Goal: Check status: Check status

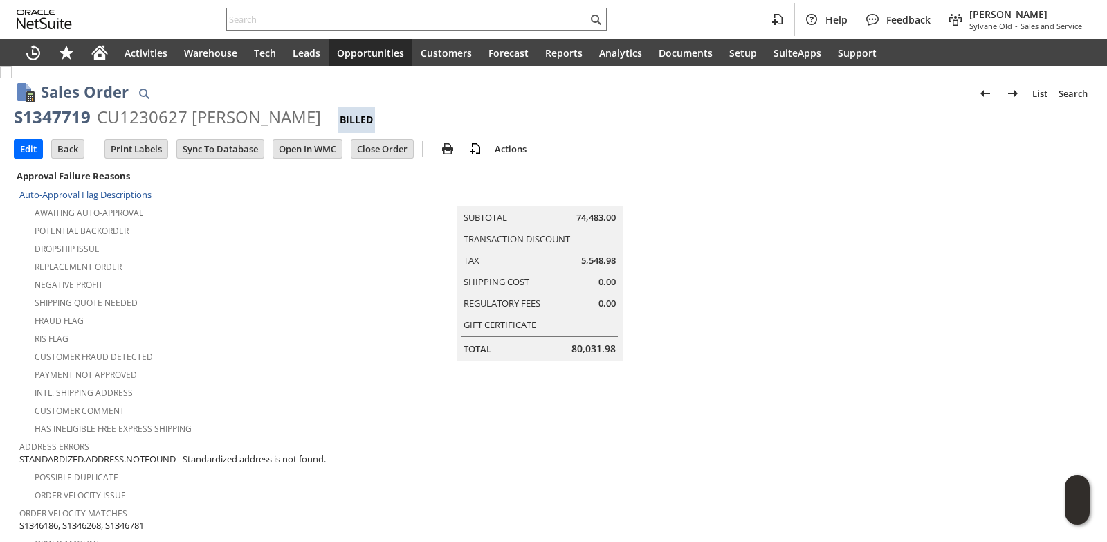
click at [390, 16] on input "text" at bounding box center [407, 19] width 360 height 17
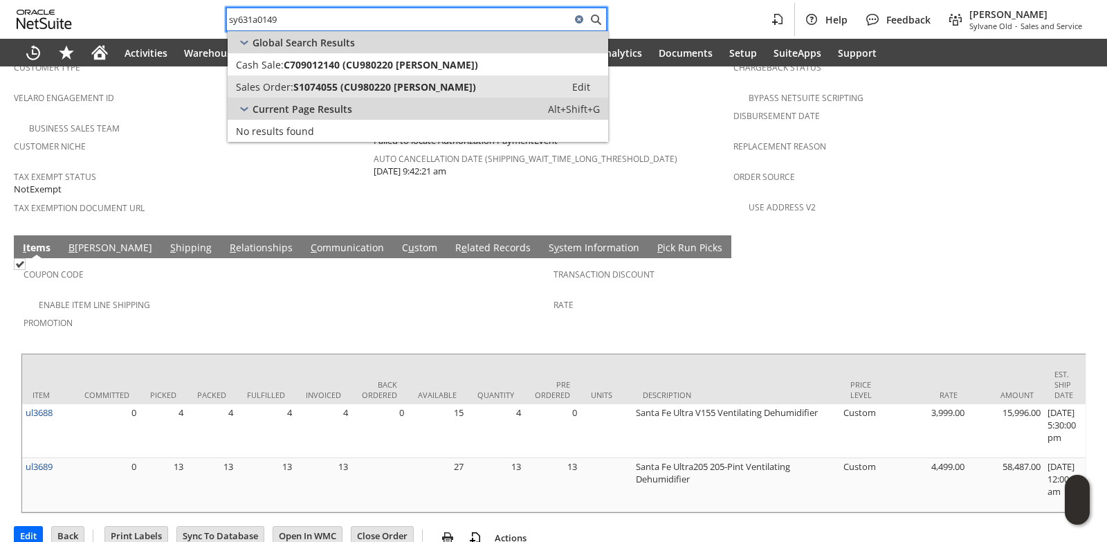
type input "sy631a0149"
click at [391, 89] on span "S1074055 (CU980220 Richard m Rolwing)" at bounding box center [384, 86] width 183 height 13
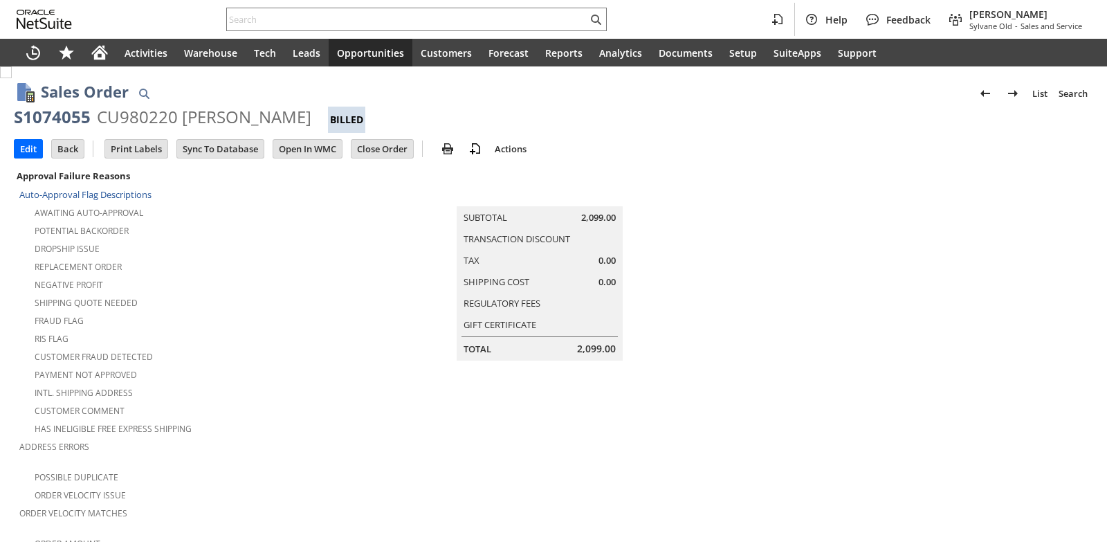
scroll to position [892, 0]
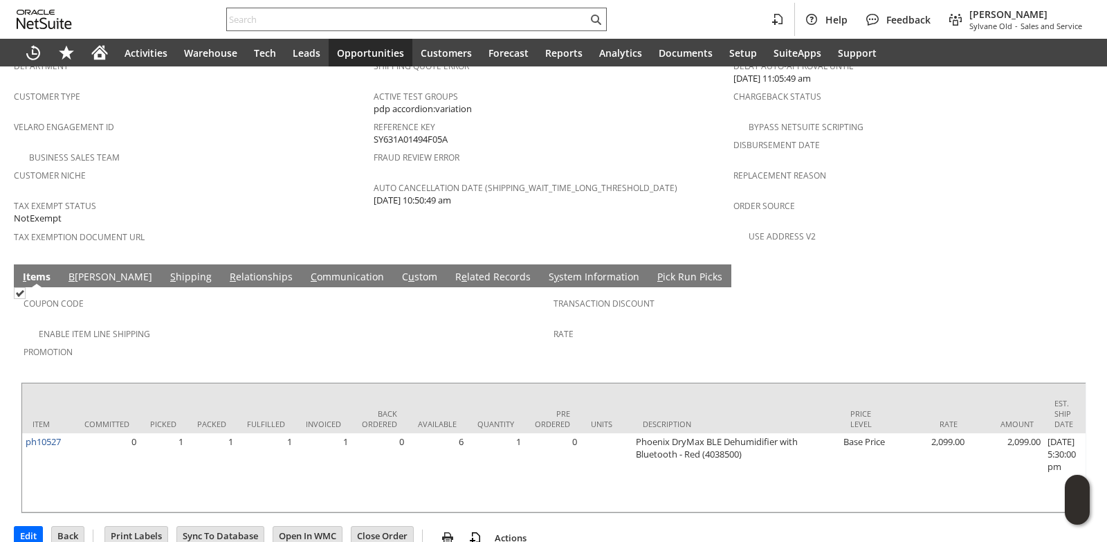
click at [310, 20] on input "text" at bounding box center [407, 19] width 360 height 17
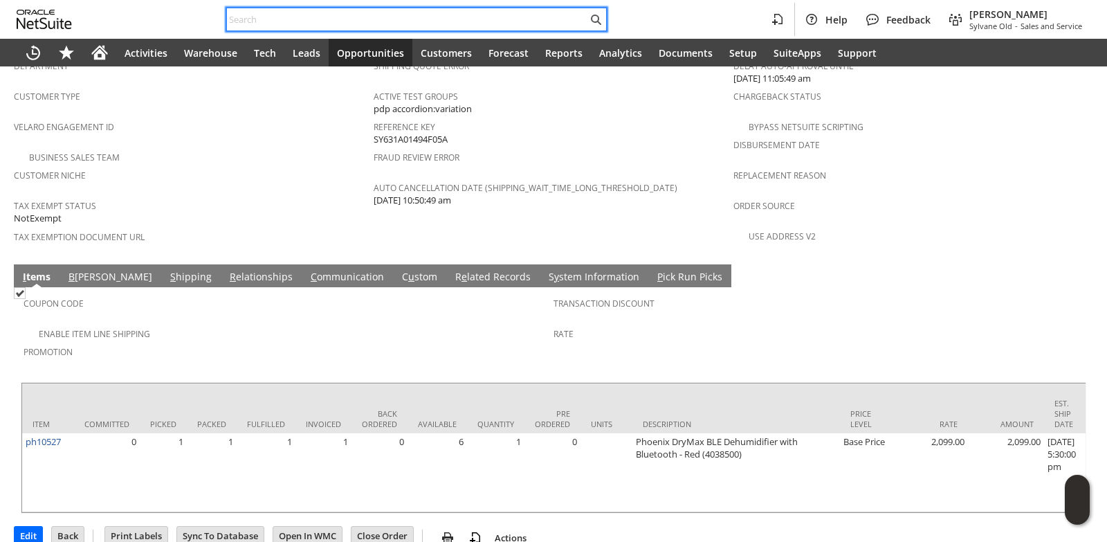
paste input "[PERSON_NAME][EMAIL_ADDRESS][PERSON_NAME][DOMAIN_NAME]"
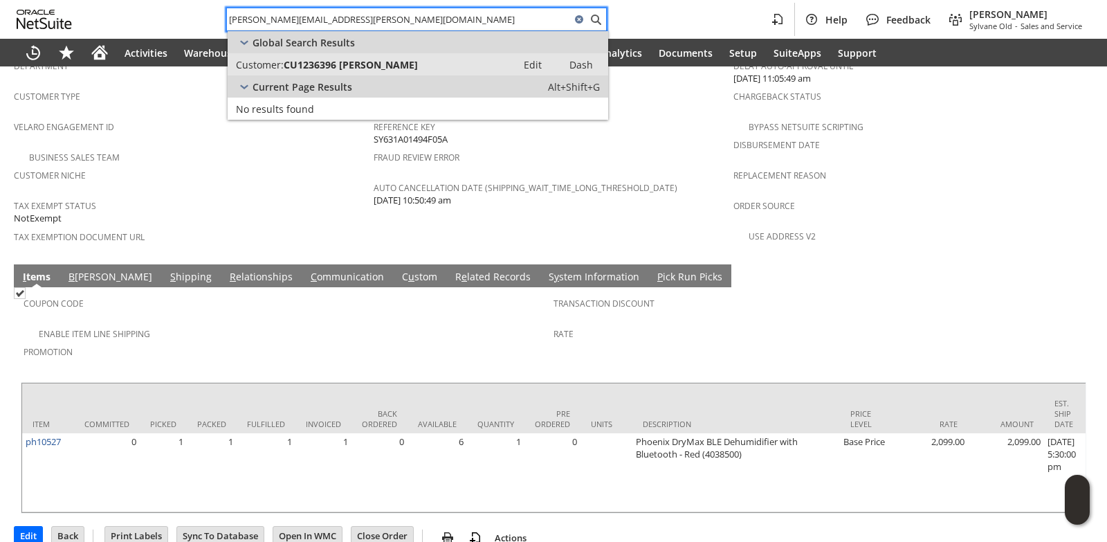
type input "[PERSON_NAME][EMAIL_ADDRESS][PERSON_NAME][DOMAIN_NAME]"
click at [313, 62] on span "CU1236396 [PERSON_NAME]" at bounding box center [351, 64] width 134 height 13
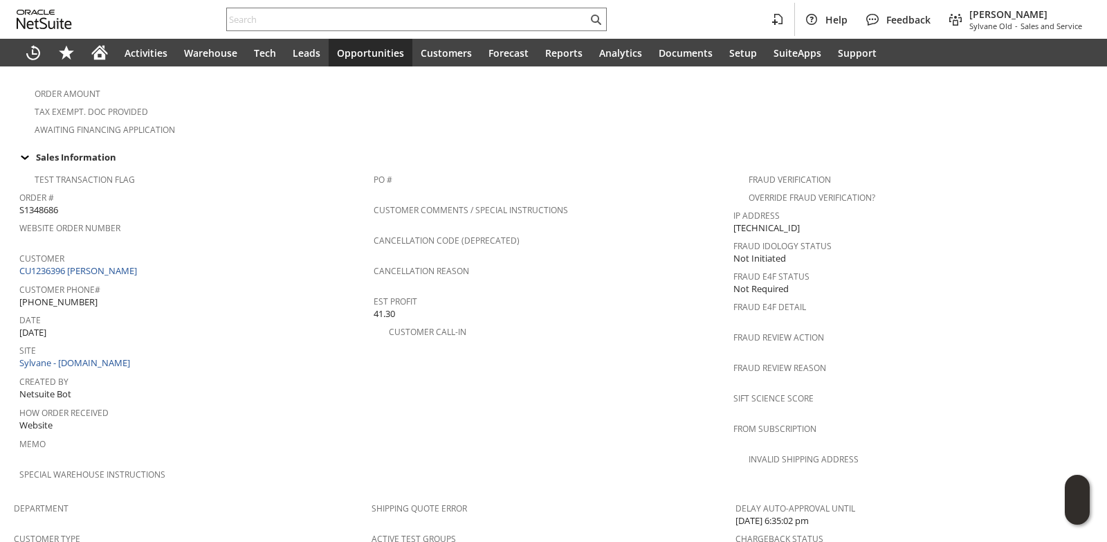
scroll to position [558, 0]
